Goal: Transaction & Acquisition: Purchase product/service

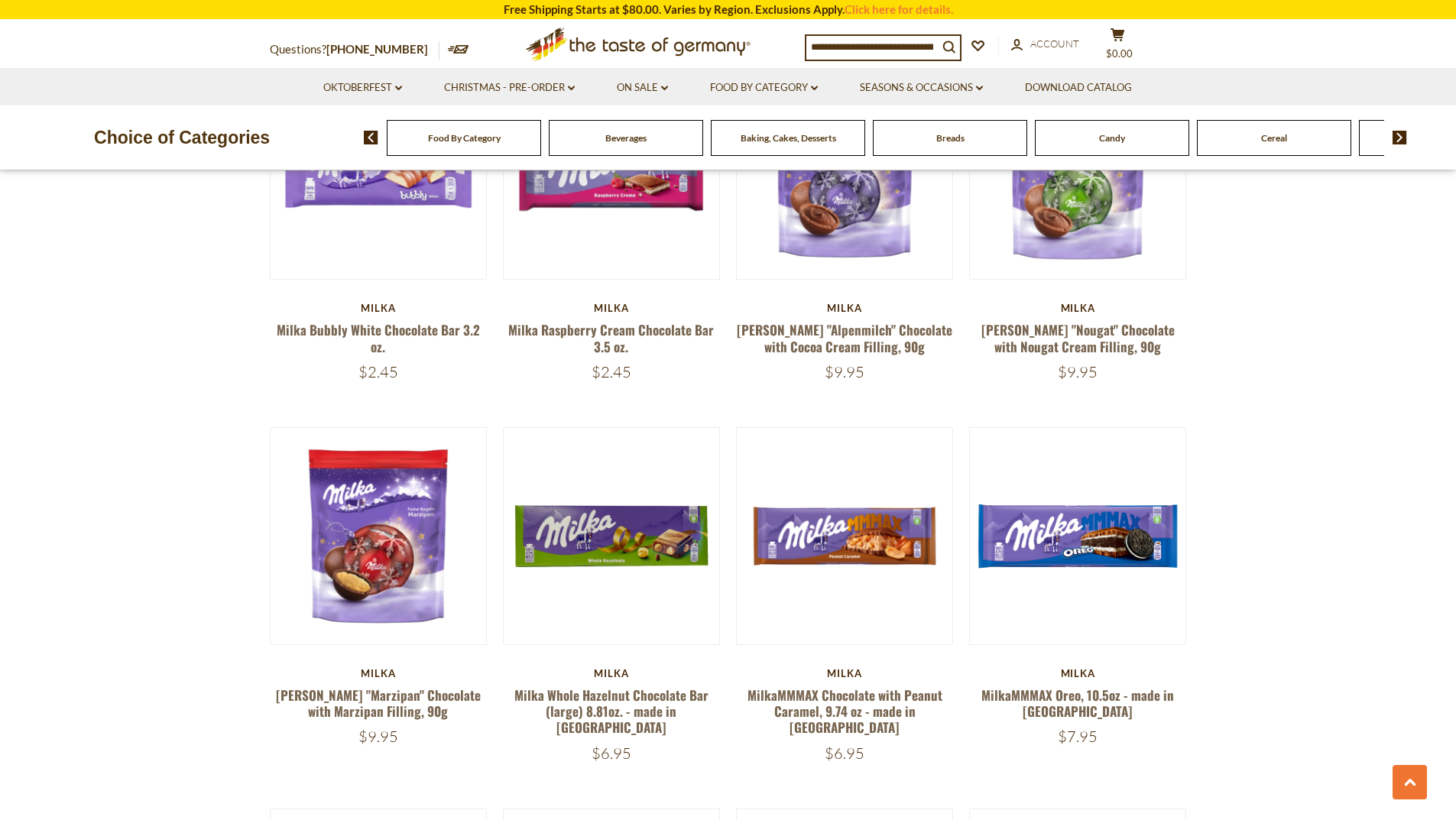
scroll to position [1605, 0]
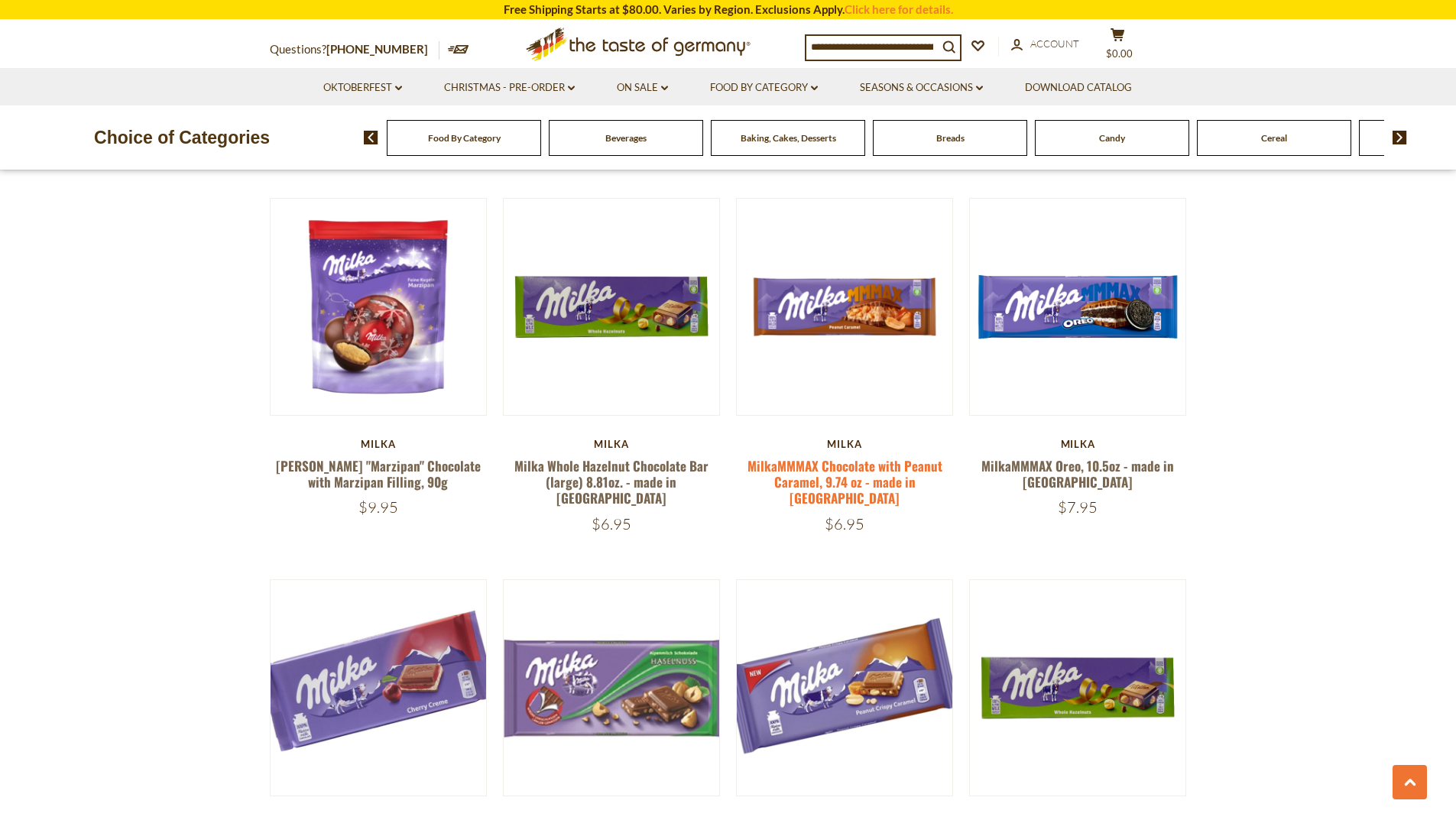
click at [833, 456] on link "MilkaMMMAX Chocolate with Peanut Caramel, 9.74 oz - made in [GEOGRAPHIC_DATA]" at bounding box center [845, 482] width 195 height 52
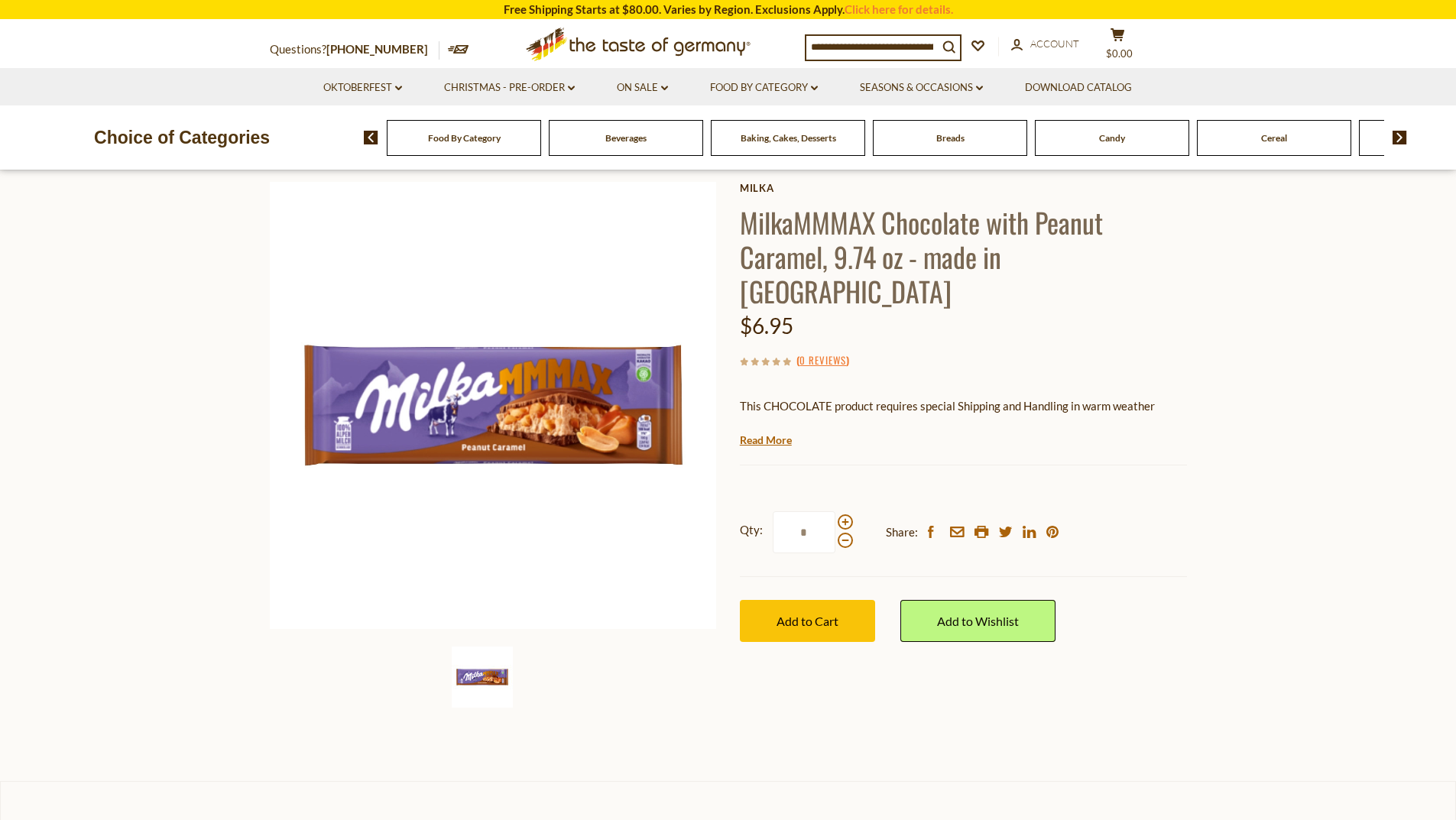
scroll to position [76, 0]
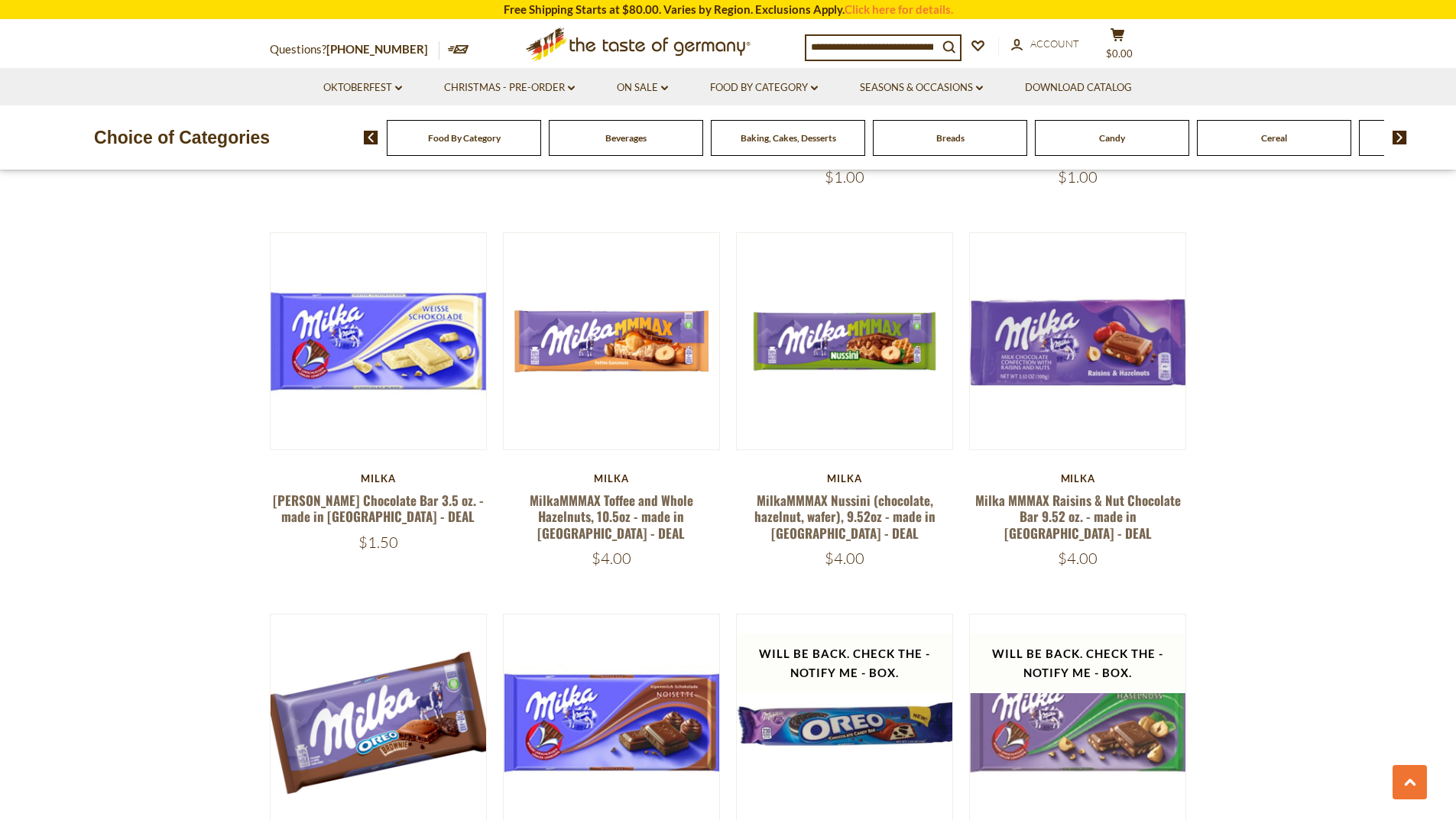
scroll to position [2669, 0]
